Goal: Task Accomplishment & Management: Use online tool/utility

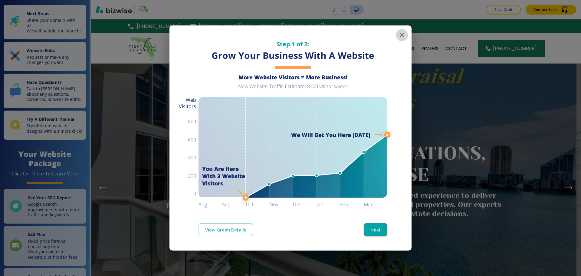
click at [402, 39] on button "button" at bounding box center [402, 35] width 12 height 12
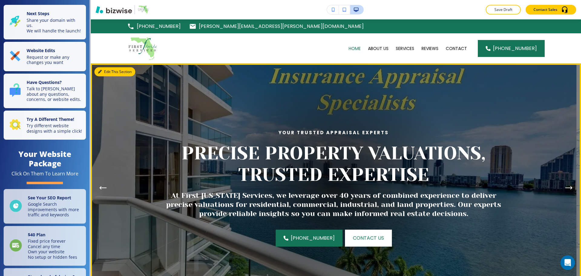
click at [100, 74] on button "Edit This Section" at bounding box center [114, 71] width 41 height 9
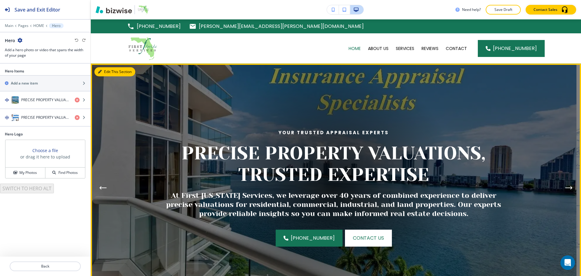
scroll to position [44, 0]
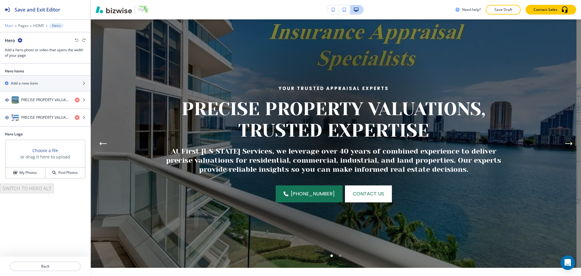
click at [12, 27] on p "Main" at bounding box center [9, 26] width 8 height 4
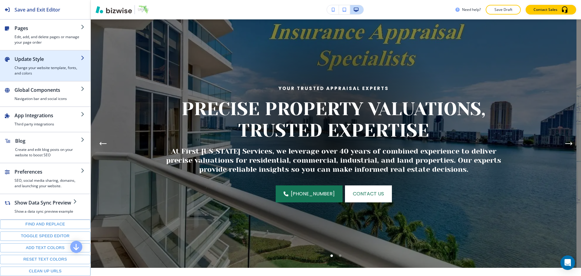
click at [51, 62] on h2 "Update Style" at bounding box center [48, 58] width 66 height 7
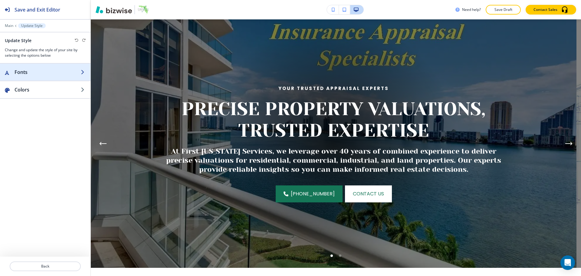
click at [53, 77] on div "button" at bounding box center [45, 78] width 91 height 5
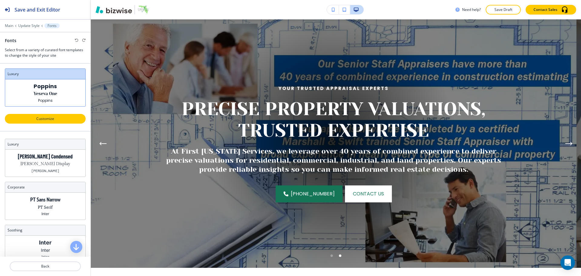
click at [58, 121] on button "Customize" at bounding box center [45, 119] width 81 height 10
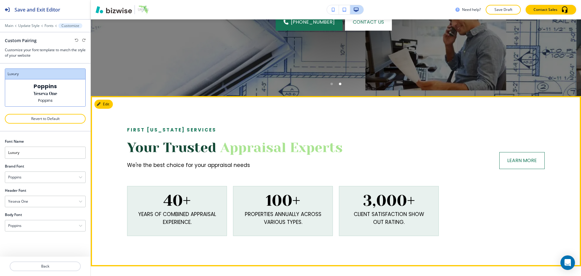
scroll to position [226, 0]
